Goal: Check status

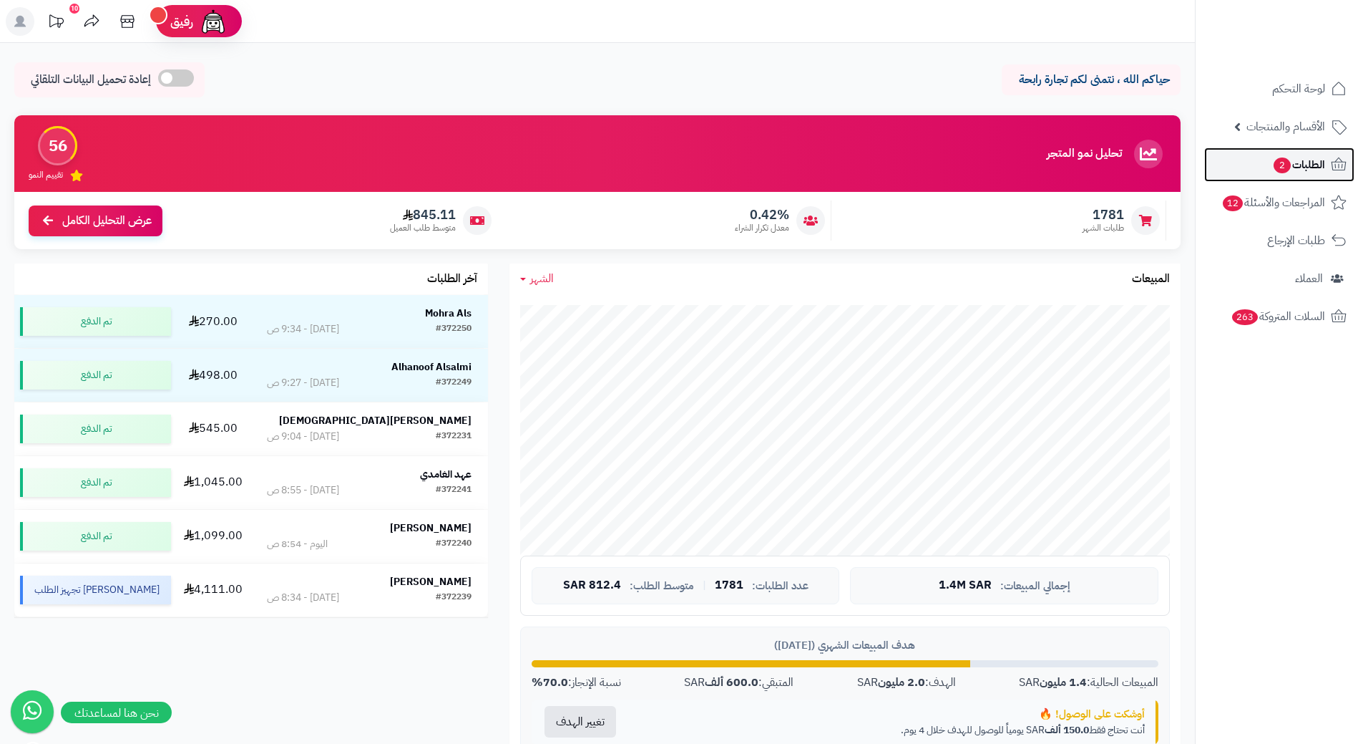
click at [1317, 167] on span "الطلبات 2" at bounding box center [1298, 165] width 53 height 20
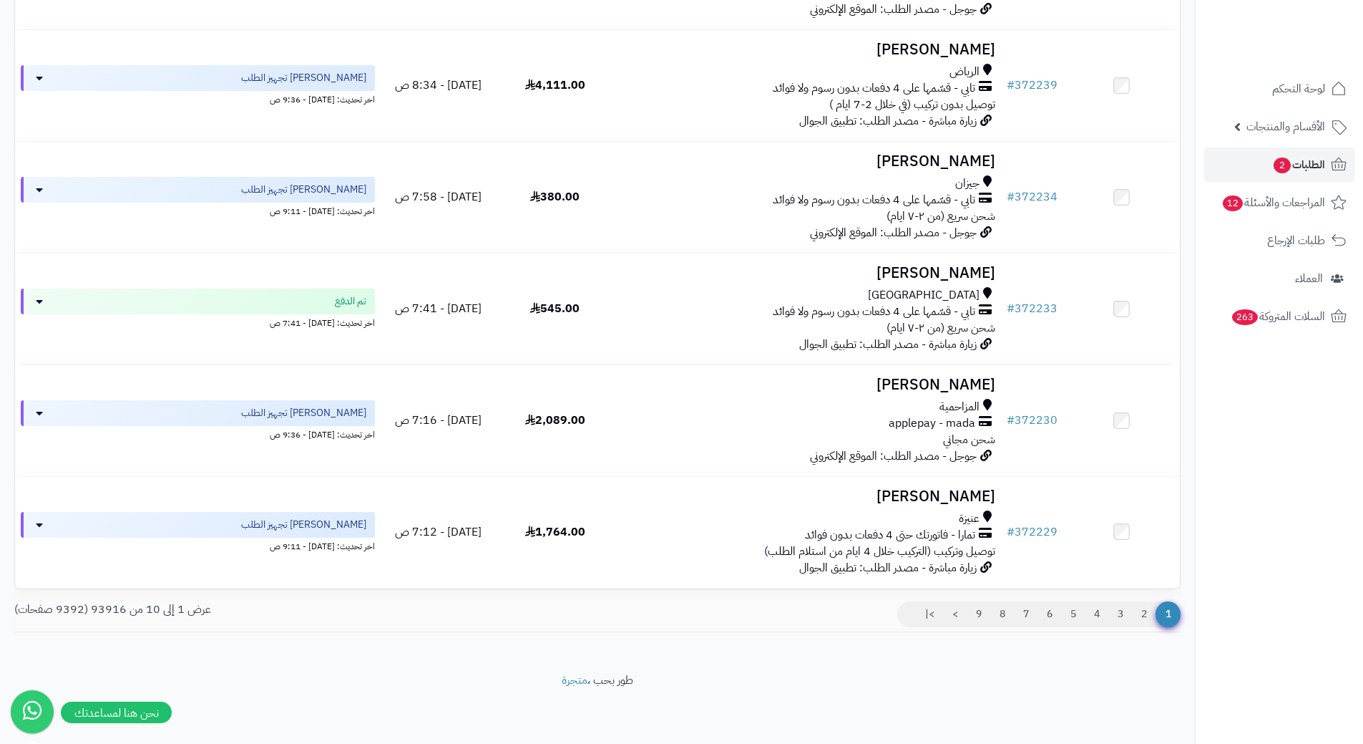
scroll to position [758, 0]
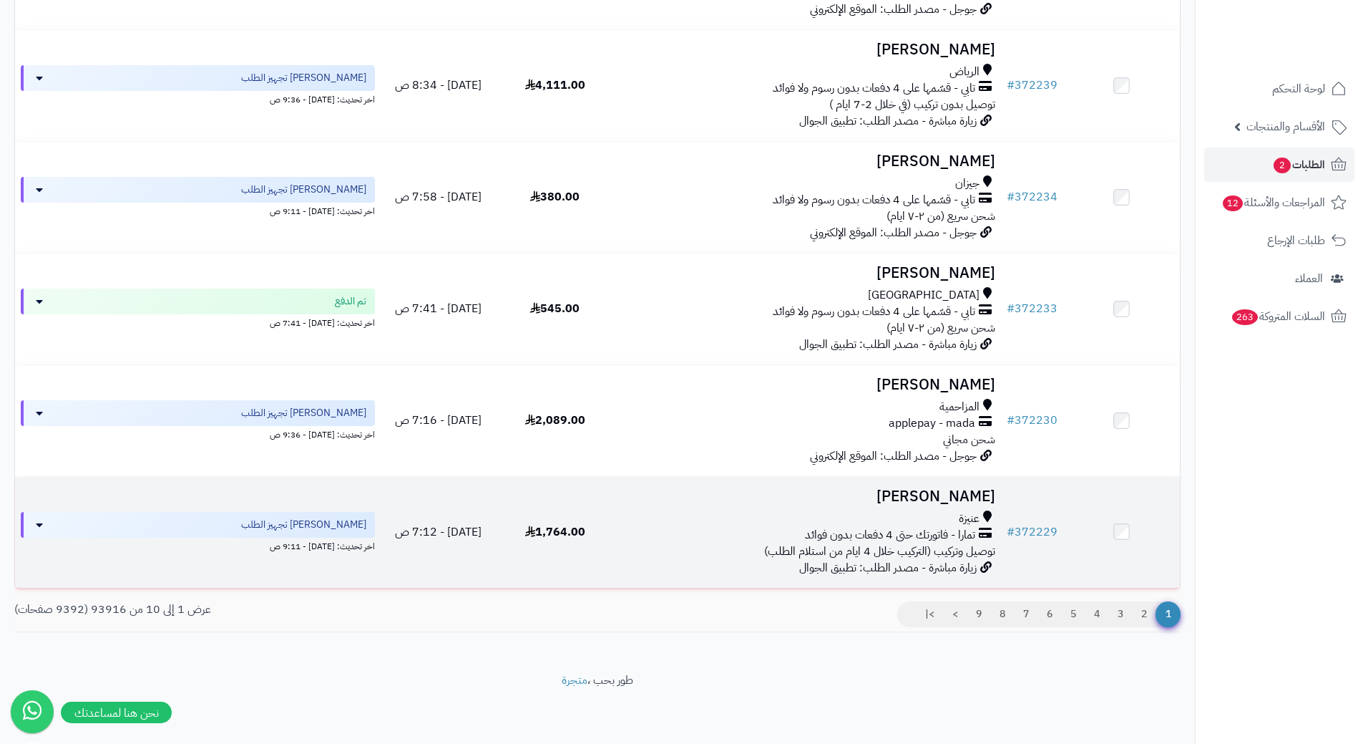
click at [966, 493] on h3 "[PERSON_NAME]" at bounding box center [807, 496] width 376 height 16
